Goal: Navigation & Orientation: Find specific page/section

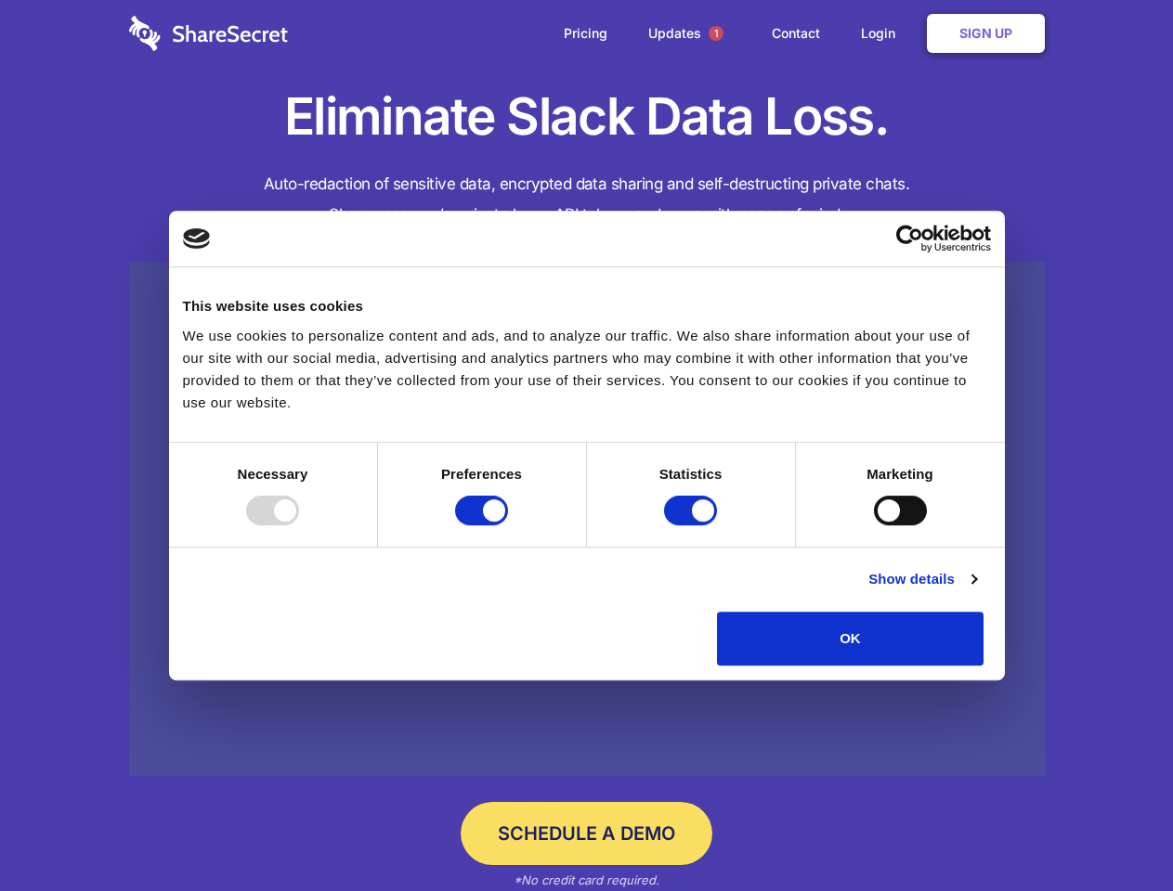
click at [299, 525] on div at bounding box center [272, 511] width 53 height 30
click at [508, 525] on input "Preferences" at bounding box center [481, 511] width 53 height 30
checkbox input "false"
click at [693, 525] on input "Statistics" at bounding box center [690, 511] width 53 height 30
checkbox input "false"
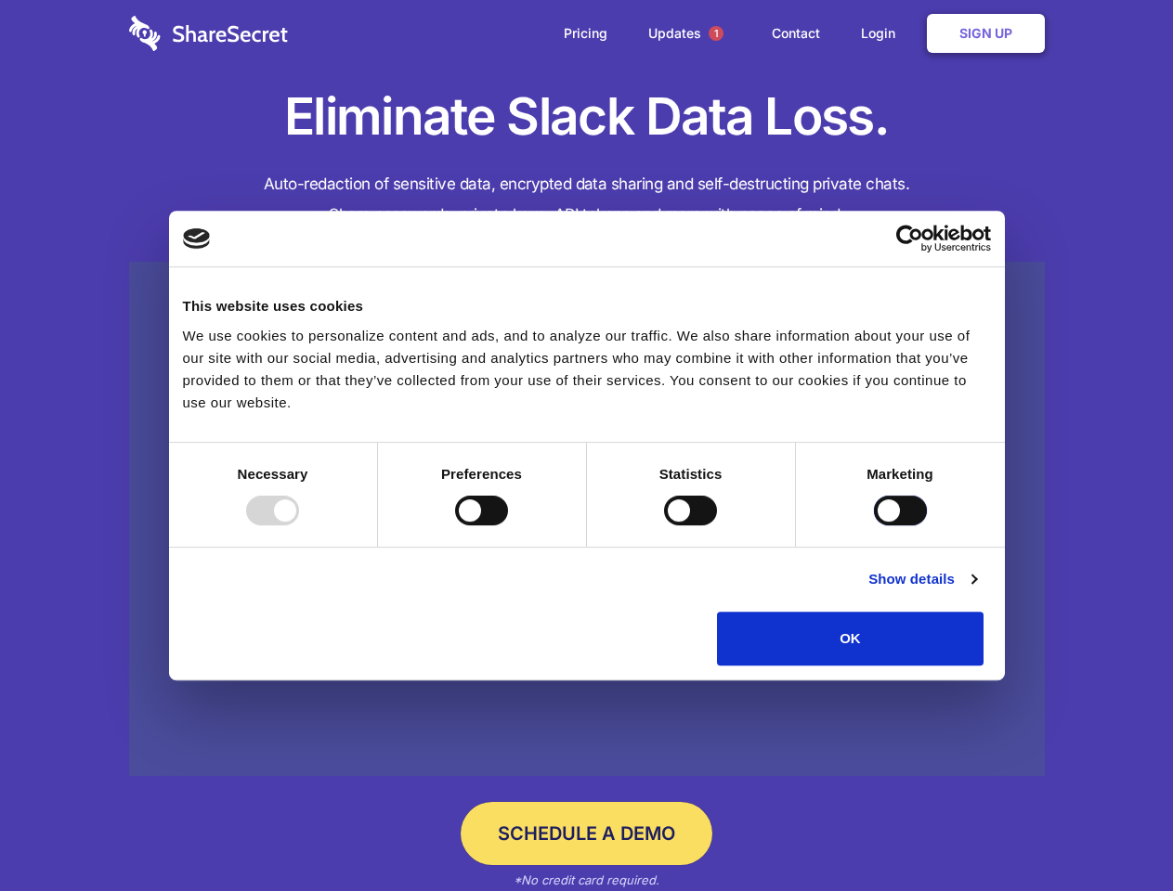
click at [874, 525] on input "Marketing" at bounding box center [900, 511] width 53 height 30
checkbox input "true"
click at [976, 590] on link "Show details" at bounding box center [922, 579] width 108 height 22
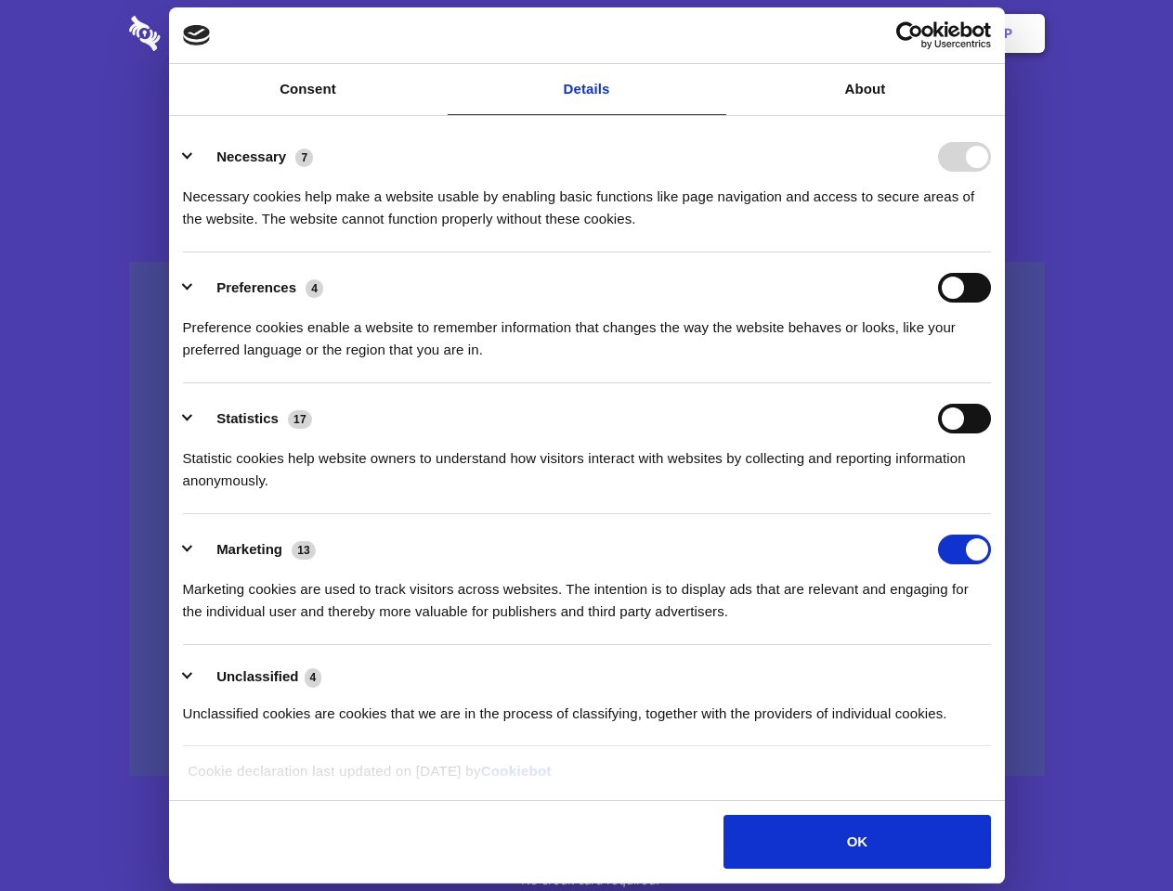
click at [991, 253] on li "Necessary 7 Necessary cookies help make a website usable by enabling basic func…" at bounding box center [587, 187] width 808 height 131
click at [715, 33] on span "1" at bounding box center [715, 33] width 15 height 15
